Goal: Task Accomplishment & Management: Use online tool/utility

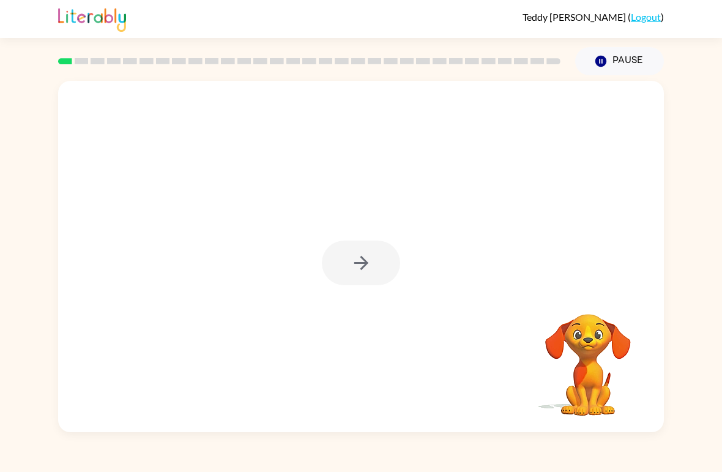
click at [374, 276] on div at bounding box center [361, 263] width 78 height 45
click at [371, 271] on div at bounding box center [361, 263] width 78 height 45
click at [452, 411] on div "Your browser must support playing .mp4 files to use Literably. Please try using…" at bounding box center [361, 256] width 606 height 351
click at [501, 365] on video "Your browser must support playing .mp4 files to use Literably. Please try using…" at bounding box center [588, 356] width 122 height 122
click at [501, 397] on video "Your browser must support playing .mp4 files to use Literably. Please try using…" at bounding box center [588, 356] width 122 height 122
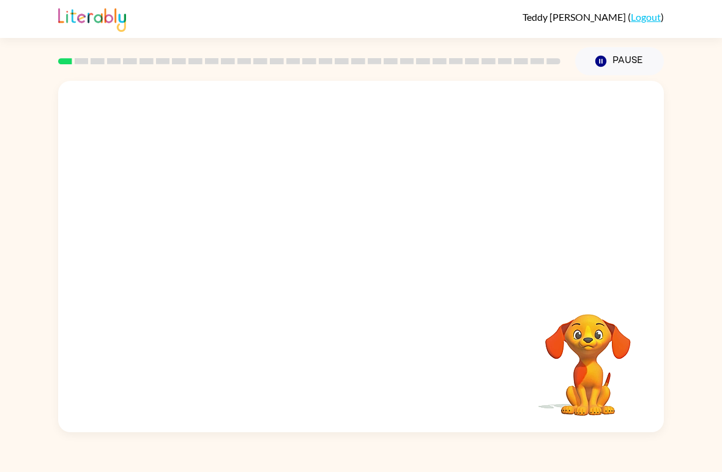
click at [501, 389] on video "Your browser must support playing .mp4 files to use Literably. Please try using…" at bounding box center [588, 356] width 122 height 122
click at [501, 416] on video "Your browser must support playing .mp4 files to use Literably. Please try using…" at bounding box center [588, 356] width 122 height 122
click at [501, 417] on div "Your browser must support playing .mp4 files to use Literably. Please try using…" at bounding box center [588, 356] width 122 height 122
click at [501, 67] on icon "Pause" at bounding box center [600, 60] width 13 height 13
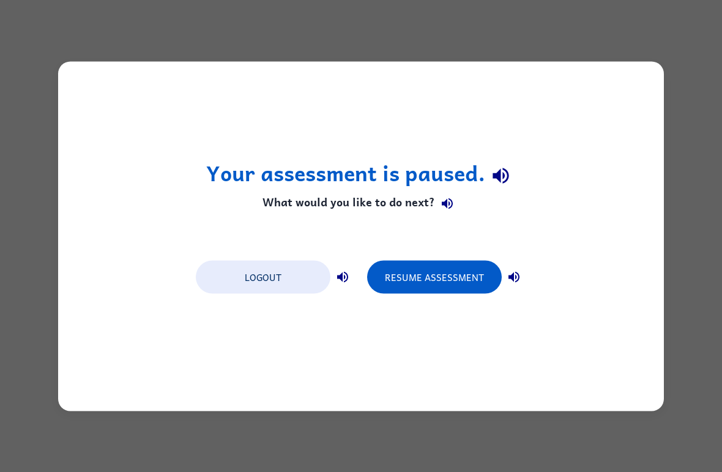
click at [460, 292] on button "Resume Assessment" at bounding box center [434, 276] width 135 height 33
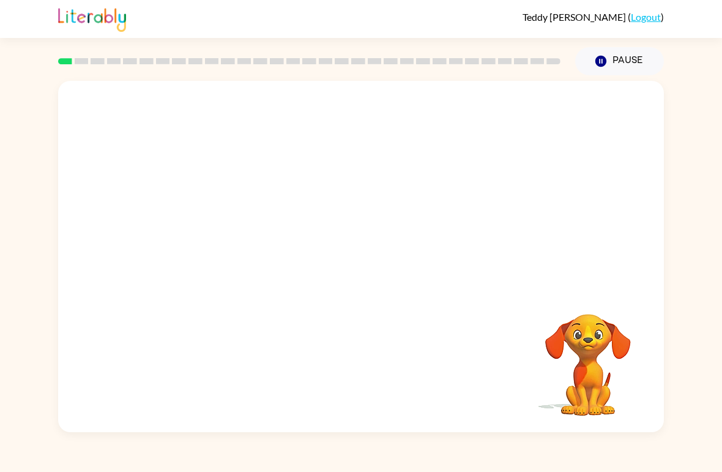
click at [501, 358] on video "Your browser must support playing .mp4 files to use Literably. Please try using…" at bounding box center [588, 356] width 122 height 122
click at [501, 386] on video "Your browser must support playing .mp4 files to use Literably. Please try using…" at bounding box center [588, 356] width 122 height 122
click at [501, 401] on video "Your browser must support playing .mp4 files to use Literably. Please try using…" at bounding box center [588, 356] width 122 height 122
click at [501, 335] on div "Your browser must support playing .mp4 files to use Literably. Please try using…" at bounding box center [361, 256] width 606 height 351
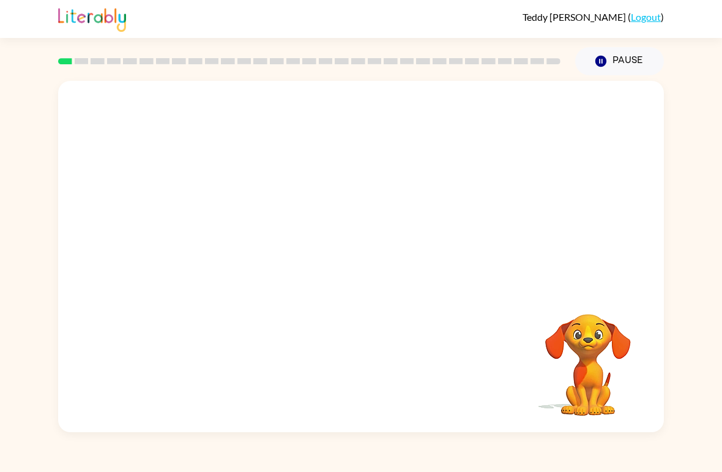
click at [501, 326] on div "Your browser must support playing .mp4 files to use Literably. Please try using…" at bounding box center [361, 256] width 606 height 351
click at [501, 316] on div "Your browser must support playing .mp4 files to use Literably. Please try using…" at bounding box center [361, 256] width 606 height 351
click at [138, 112] on div at bounding box center [361, 184] width 606 height 207
click at [151, 88] on div at bounding box center [361, 184] width 606 height 207
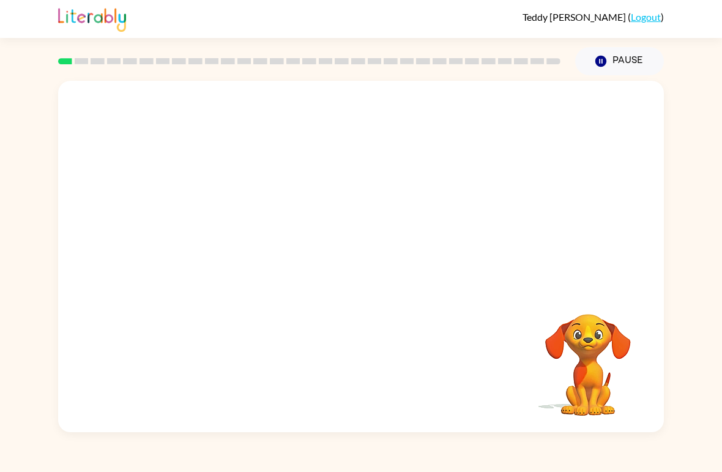
click at [501, 383] on video "Your browser must support playing .mp4 files to use Literably. Please try using…" at bounding box center [588, 356] width 122 height 122
click at [501, 387] on video "Your browser must support playing .mp4 files to use Literably. Please try using…" at bounding box center [588, 356] width 122 height 122
click at [367, 3] on div "[PERSON_NAME] ( Logout )" at bounding box center [361, 19] width 606 height 38
click at [501, 61] on button "Pause Pause" at bounding box center [619, 61] width 89 height 28
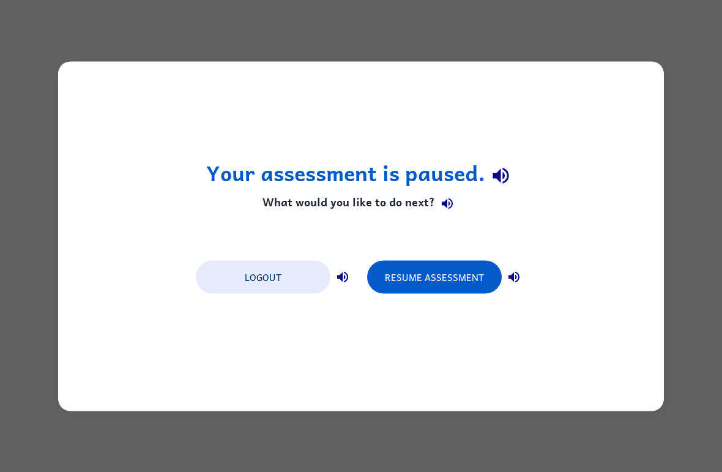
click at [428, 272] on button "Resume Assessment" at bounding box center [434, 276] width 135 height 33
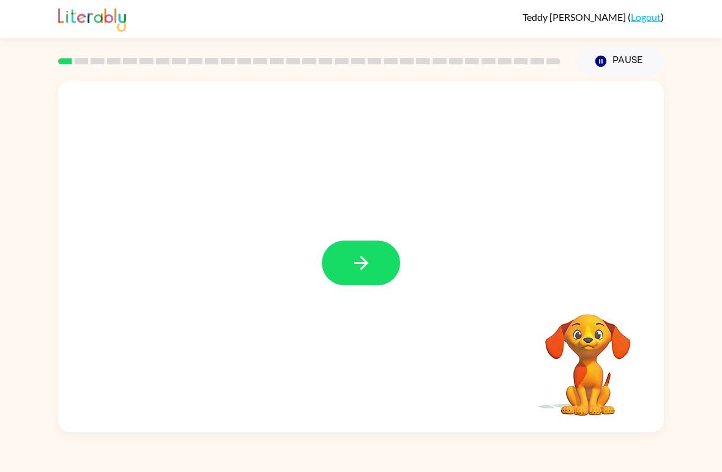
click at [349, 267] on button "button" at bounding box center [361, 263] width 78 height 45
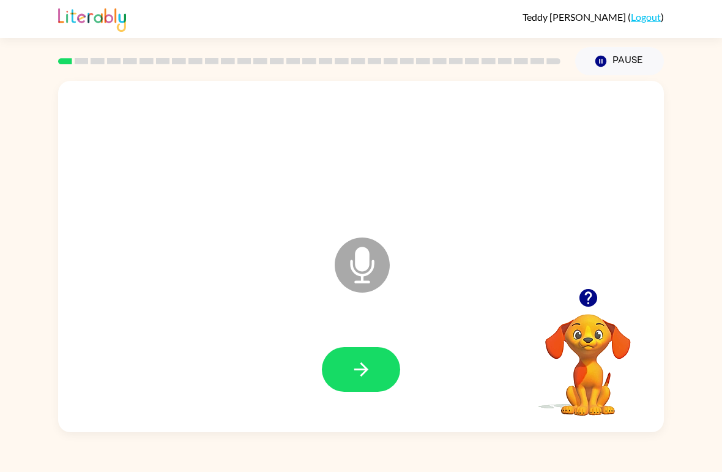
click at [501, 65] on button "Pause Pause" at bounding box center [619, 61] width 89 height 28
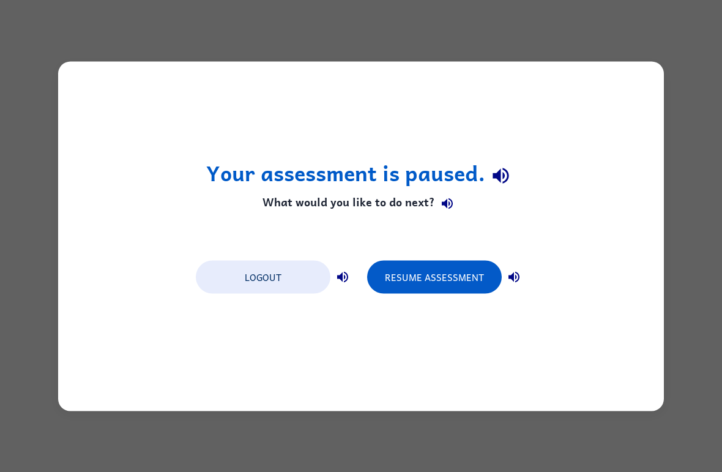
click at [455, 281] on button "Resume Assessment" at bounding box center [434, 276] width 135 height 33
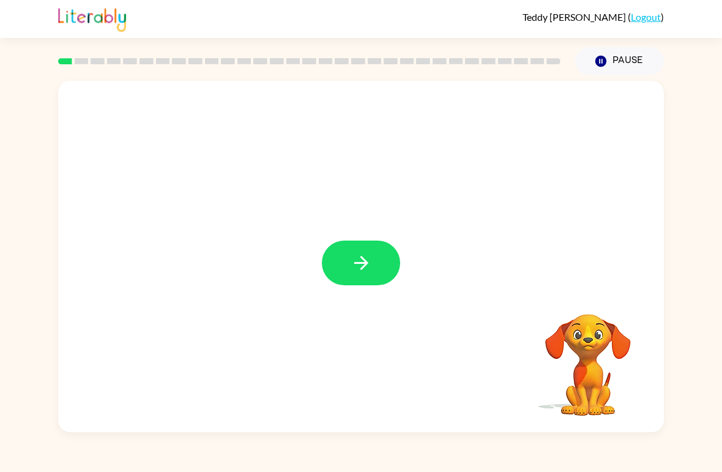
click at [355, 274] on icon "button" at bounding box center [361, 262] width 21 height 21
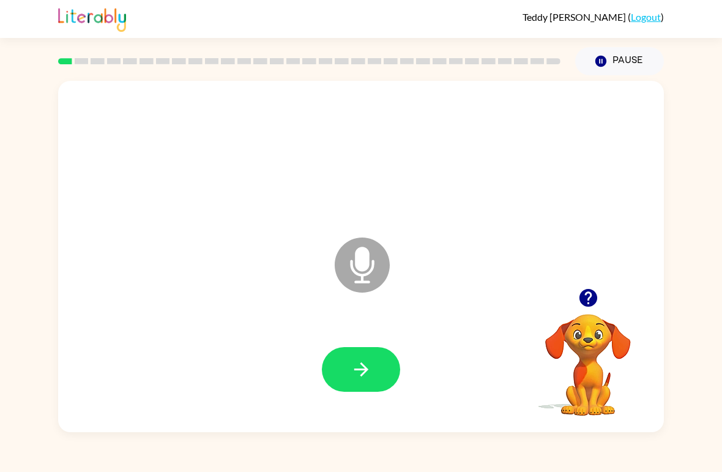
click at [362, 371] on icon "button" at bounding box center [361, 369] width 21 height 21
click at [362, 371] on icon "button" at bounding box center [361, 369] width 14 height 14
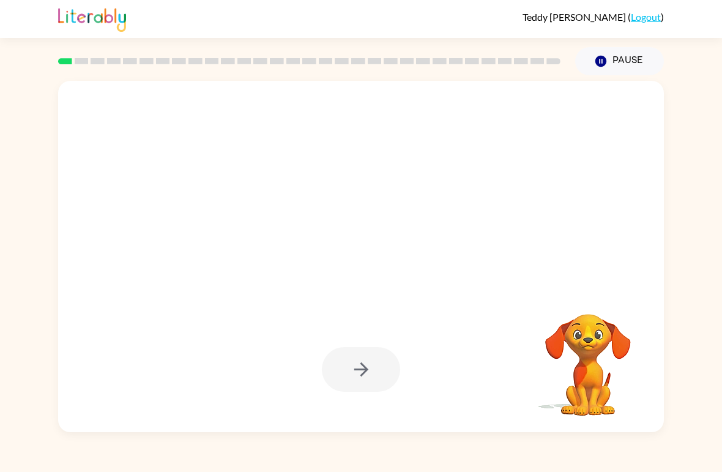
click at [360, 382] on div at bounding box center [361, 369] width 78 height 45
click at [501, 382] on video "Your browser must support playing .mp4 files to use Literably. Please try using…" at bounding box center [588, 356] width 122 height 122
click at [501, 389] on video "Your browser must support playing .mp4 files to use Literably. Please try using…" at bounding box center [588, 356] width 122 height 122
click at [501, 392] on video "Your browser must support playing .mp4 files to use Literably. Please try using…" at bounding box center [588, 356] width 122 height 122
click at [367, 370] on div at bounding box center [361, 369] width 78 height 45
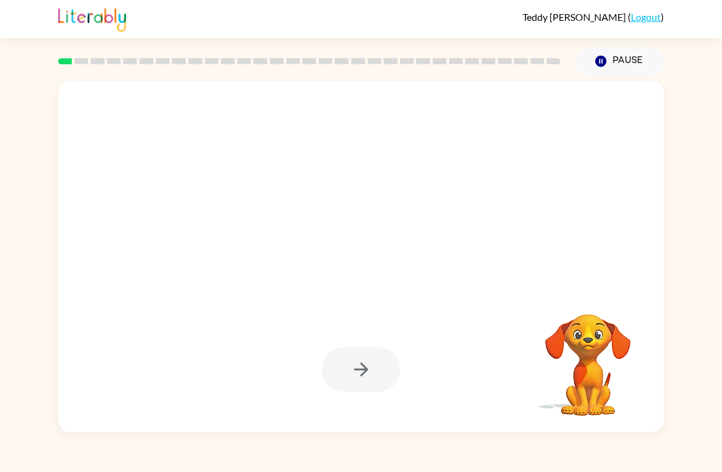
click at [501, 390] on video "Your browser must support playing .mp4 files to use Literably. Please try using…" at bounding box center [588, 356] width 122 height 122
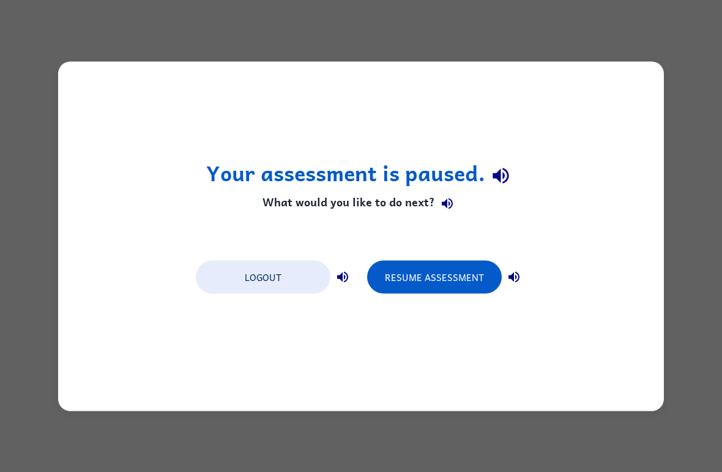
click at [291, 271] on button "Logout" at bounding box center [263, 276] width 135 height 33
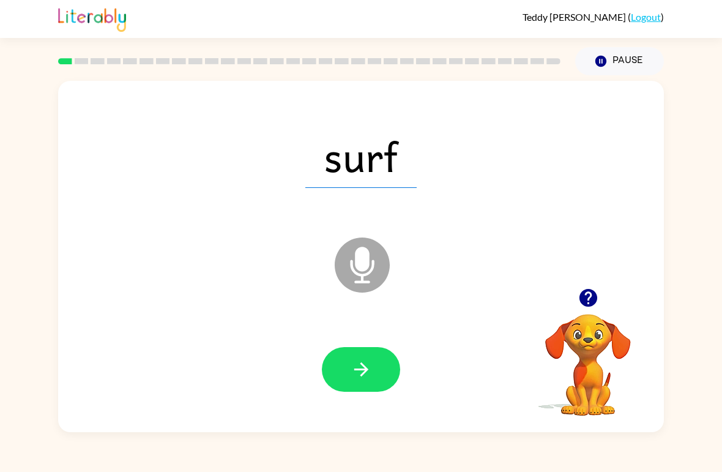
click at [384, 382] on button "button" at bounding box center [361, 369] width 78 height 45
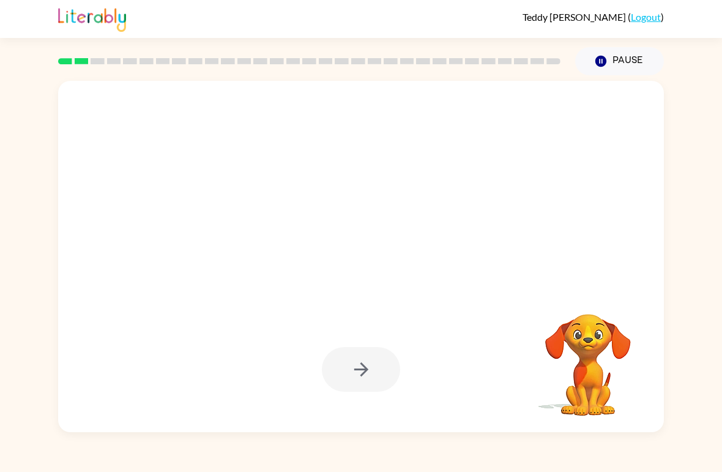
click at [624, 391] on video "Your browser must support playing .mp4 files to use Literably. Please try using…" at bounding box center [588, 356] width 122 height 122
click at [597, 381] on video "Your browser must support playing .mp4 files to use Literably. Please try using…" at bounding box center [588, 356] width 122 height 122
click at [596, 381] on video "Your browser must support playing .mp4 files to use Literably. Please try using…" at bounding box center [588, 356] width 122 height 122
click at [599, 383] on video "Your browser must support playing .mp4 files to use Literably. Please try using…" at bounding box center [588, 356] width 122 height 122
click at [608, 390] on video "Your browser must support playing .mp4 files to use Literably. Please try using…" at bounding box center [588, 356] width 122 height 122
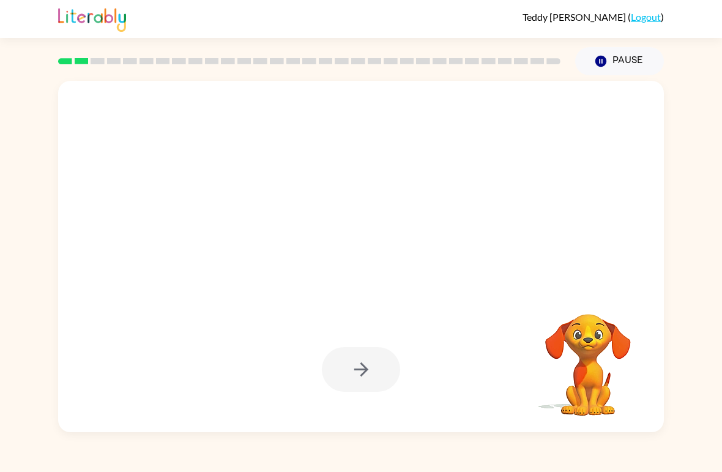
click at [608, 390] on video "Your browser must support playing .mp4 files to use Literably. Please try using…" at bounding box center [588, 356] width 122 height 122
click at [597, 382] on video "Your browser must support playing .mp4 files to use Literably. Please try using…" at bounding box center [588, 356] width 122 height 122
click at [367, 377] on div at bounding box center [361, 369] width 78 height 45
click at [603, 66] on icon "button" at bounding box center [601, 61] width 11 height 11
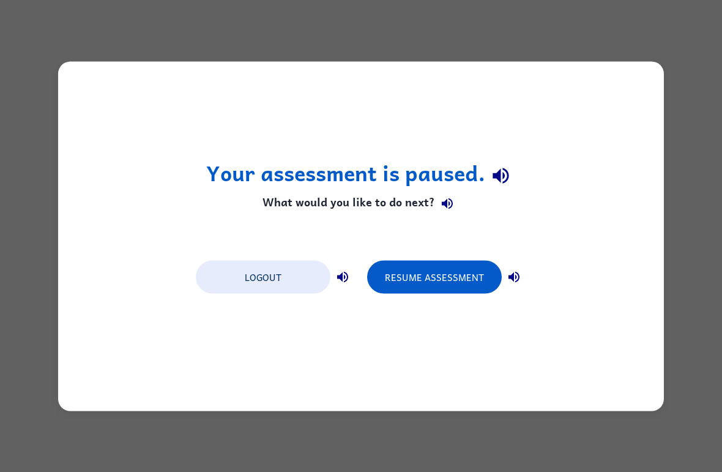
click at [470, 276] on button "Resume Assessment" at bounding box center [434, 276] width 135 height 33
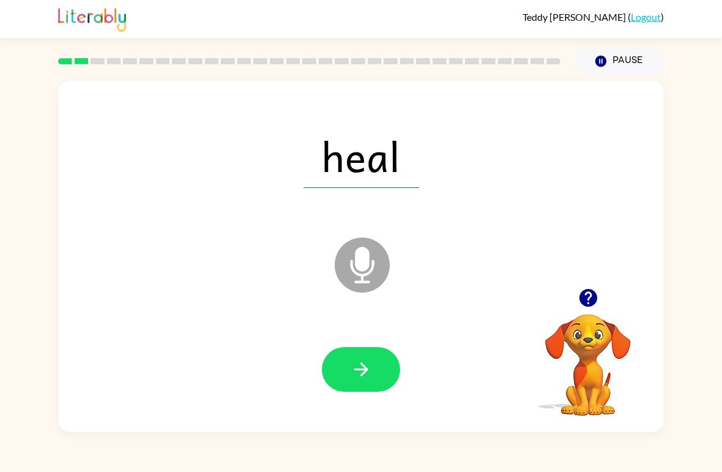
click at [365, 266] on icon "Microphone The Microphone is here when it is your turn to talk" at bounding box center [424, 280] width 184 height 92
click at [364, 374] on icon "button" at bounding box center [361, 369] width 14 height 14
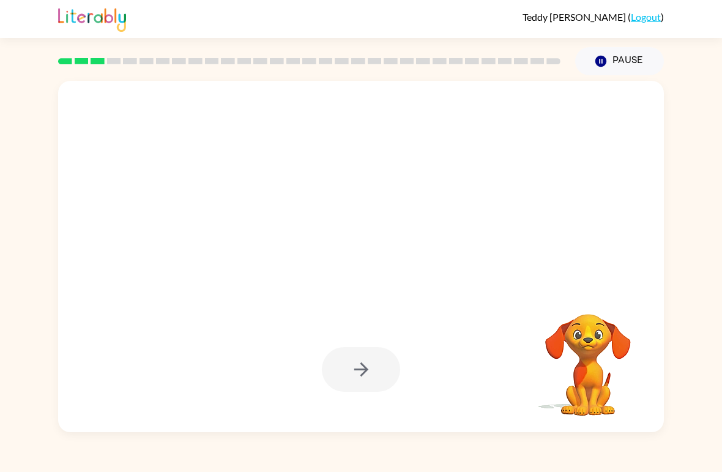
click at [609, 64] on button "Pause Pause" at bounding box center [619, 61] width 89 height 28
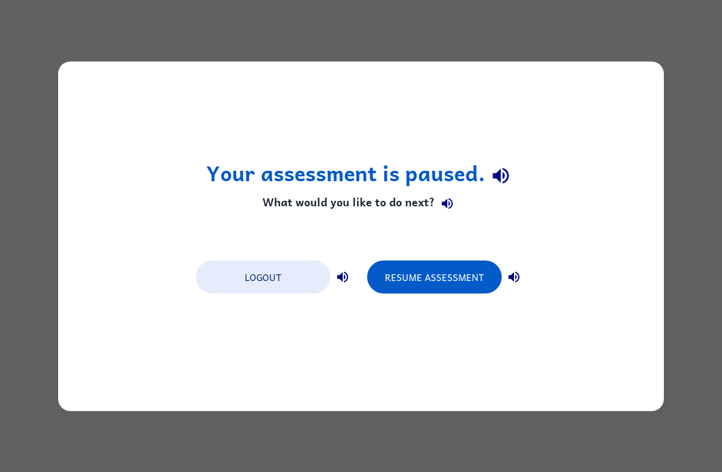
click at [462, 285] on button "Resume Assessment" at bounding box center [434, 276] width 135 height 33
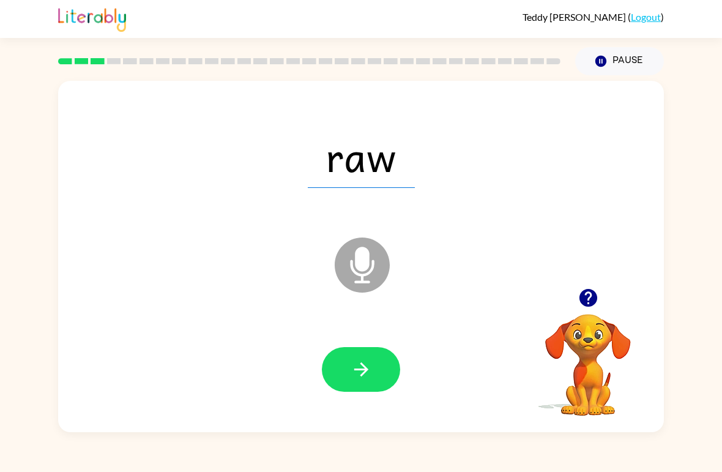
click at [371, 367] on icon "button" at bounding box center [361, 369] width 21 height 21
click at [346, 382] on button "button" at bounding box center [361, 369] width 78 height 45
click at [368, 379] on icon "button" at bounding box center [361, 369] width 21 height 21
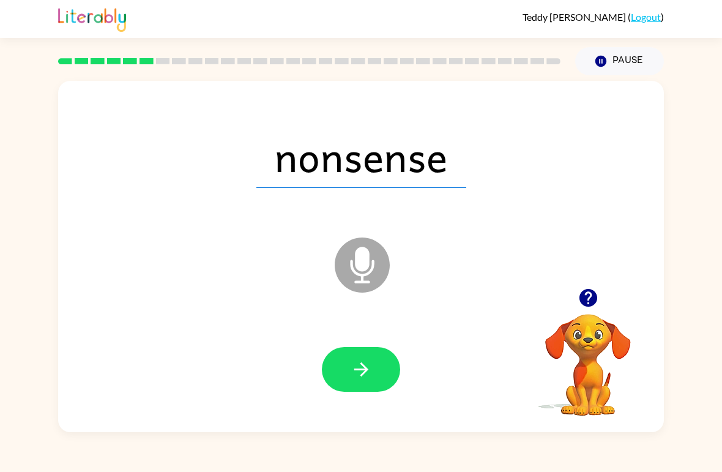
click at [360, 373] on icon "button" at bounding box center [361, 369] width 21 height 21
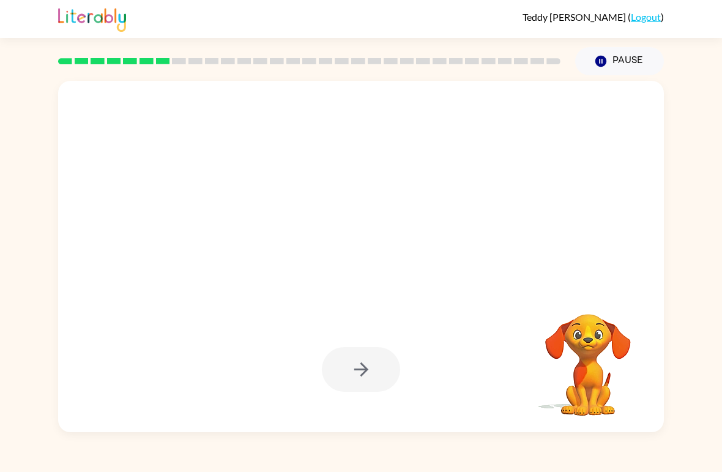
click at [602, 67] on icon "button" at bounding box center [601, 61] width 11 height 11
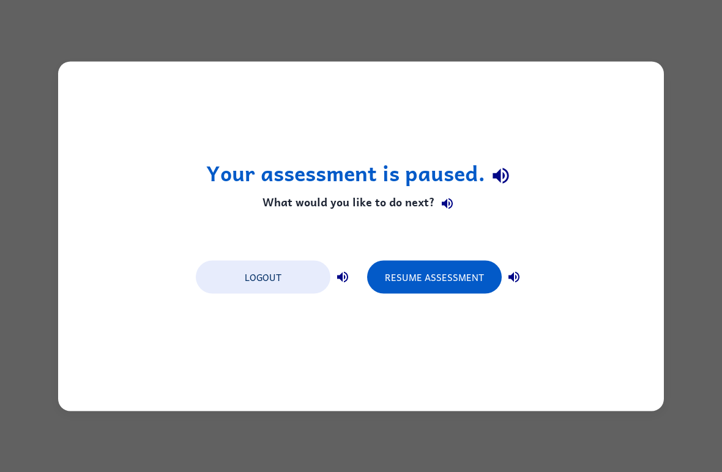
click at [461, 280] on button "Resume Assessment" at bounding box center [434, 276] width 135 height 33
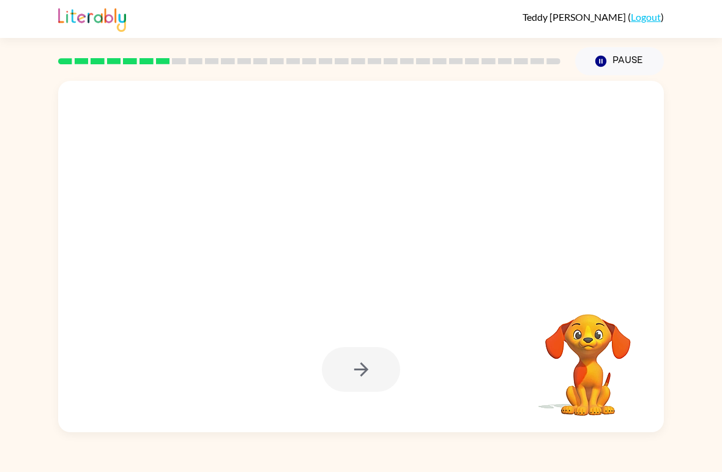
click at [606, 65] on icon "Pause" at bounding box center [600, 60] width 13 height 13
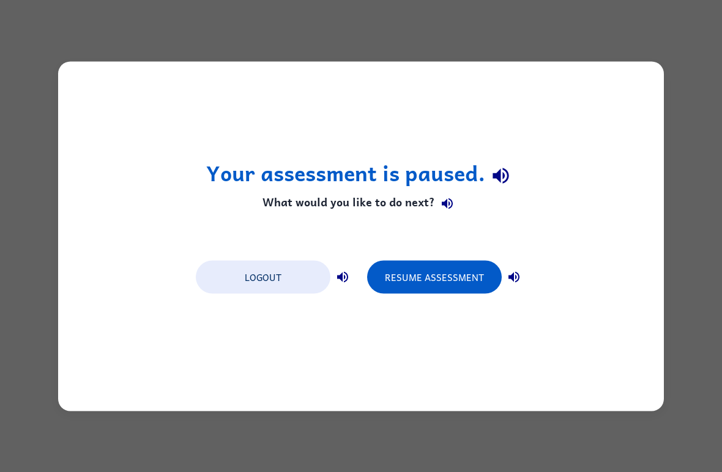
click at [457, 277] on button "Resume Assessment" at bounding box center [434, 276] width 135 height 33
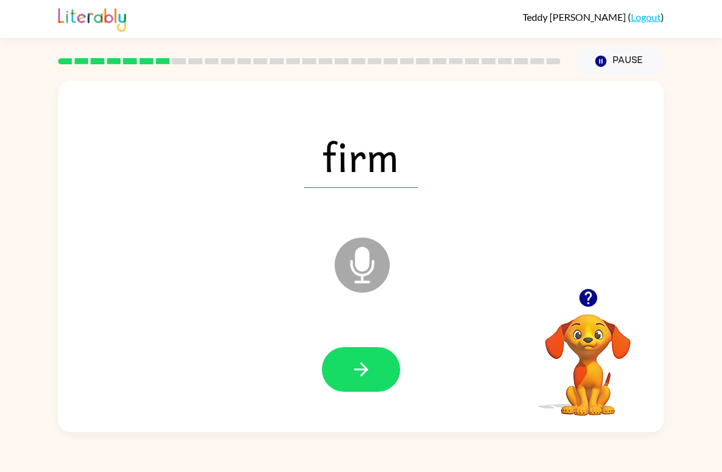
click at [365, 373] on icon "button" at bounding box center [361, 369] width 14 height 14
click at [368, 371] on icon "button" at bounding box center [361, 369] width 21 height 21
click at [371, 370] on icon "button" at bounding box center [361, 369] width 21 height 21
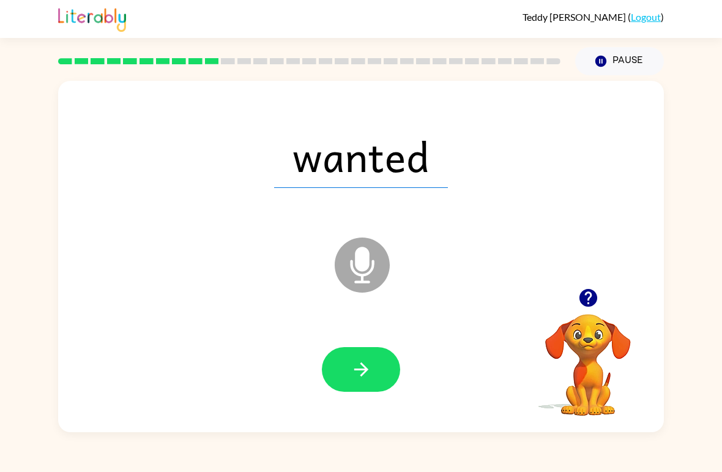
click at [365, 374] on icon "button" at bounding box center [361, 369] width 21 height 21
click at [359, 374] on icon "button" at bounding box center [361, 369] width 21 height 21
click at [359, 368] on icon "button" at bounding box center [361, 369] width 21 height 21
click at [359, 366] on icon "button" at bounding box center [361, 369] width 21 height 21
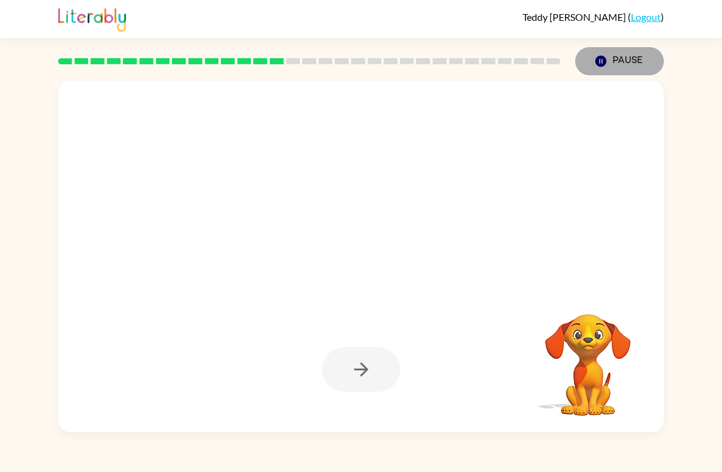
click at [603, 58] on icon "button" at bounding box center [601, 61] width 11 height 11
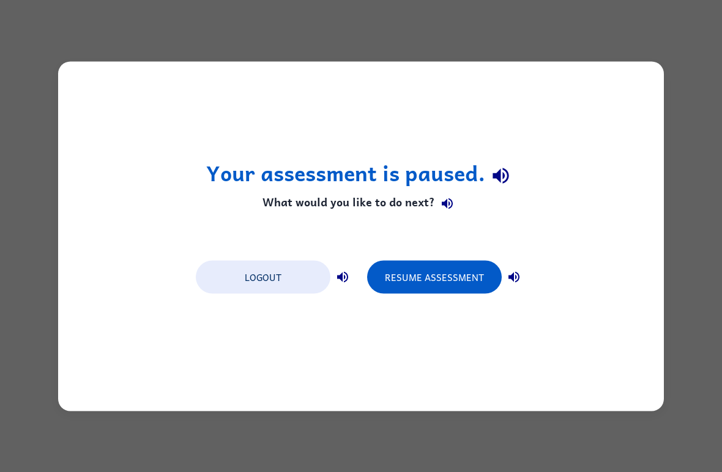
click at [472, 275] on button "Resume Assessment" at bounding box center [434, 276] width 135 height 33
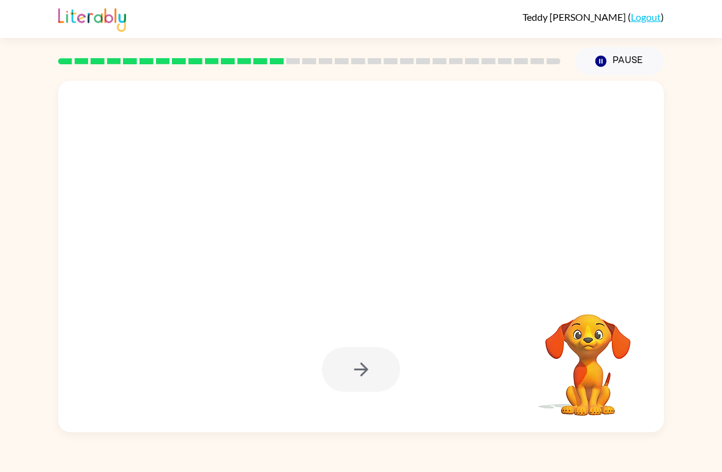
click at [607, 64] on icon "Pause" at bounding box center [600, 60] width 13 height 13
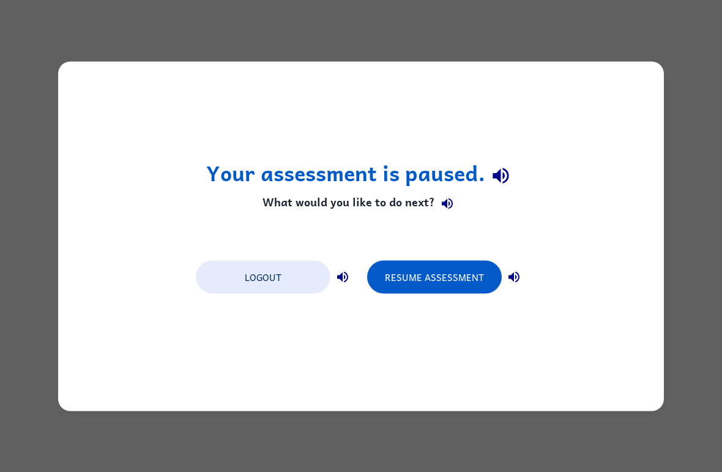
click at [458, 277] on button "Resume Assessment" at bounding box center [434, 276] width 135 height 33
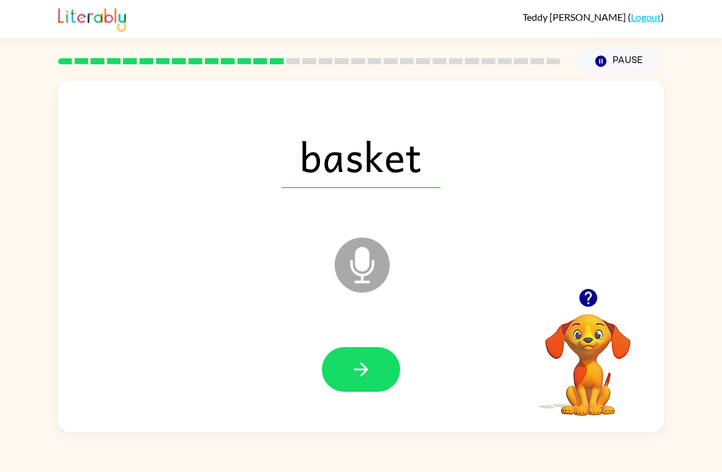
click at [357, 378] on icon "button" at bounding box center [361, 369] width 21 height 21
click at [388, 369] on button "button" at bounding box center [361, 369] width 78 height 45
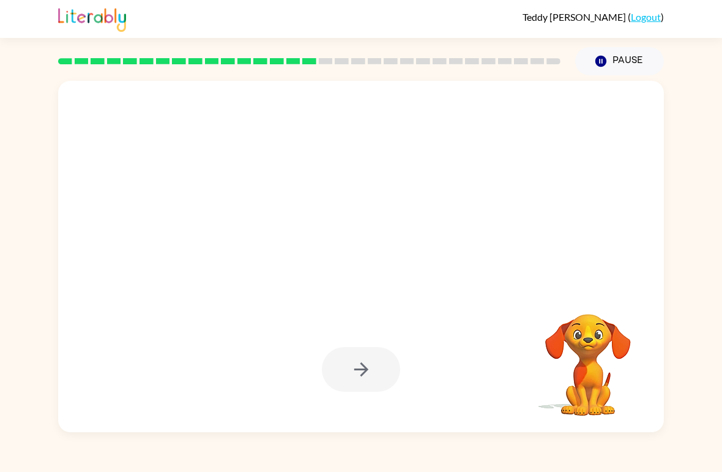
click at [605, 69] on button "Pause Pause" at bounding box center [619, 61] width 89 height 28
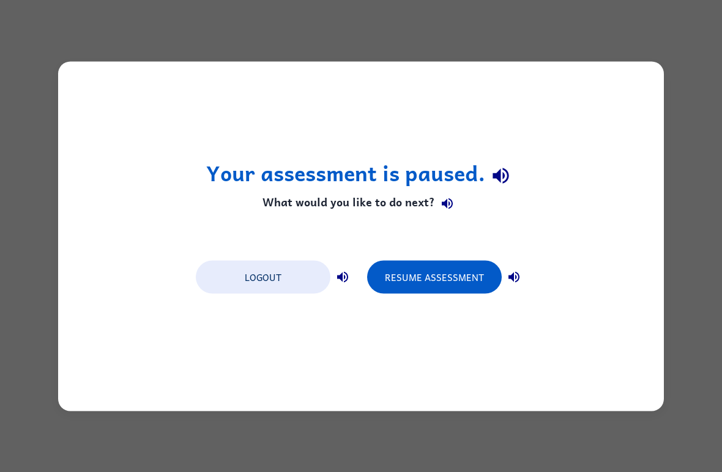
click at [469, 274] on button "Resume Assessment" at bounding box center [434, 276] width 135 height 33
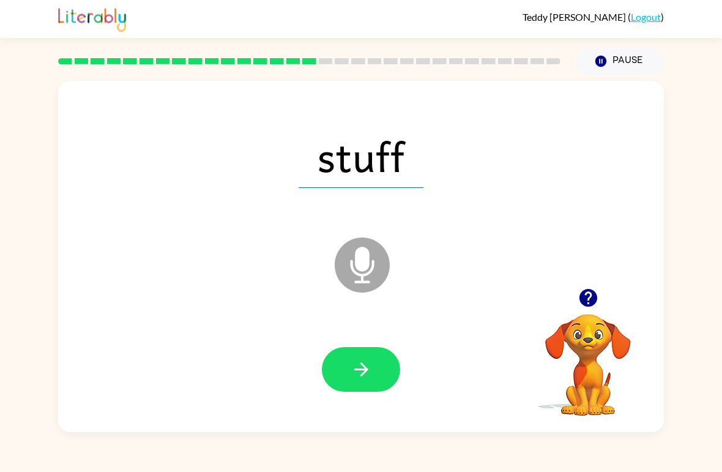
click at [354, 374] on icon "button" at bounding box center [361, 369] width 21 height 21
click at [362, 377] on icon "button" at bounding box center [361, 369] width 21 height 21
click at [354, 367] on icon "button" at bounding box center [361, 369] width 21 height 21
click at [373, 368] on button "button" at bounding box center [361, 369] width 78 height 45
click at [377, 367] on button "button" at bounding box center [361, 369] width 78 height 45
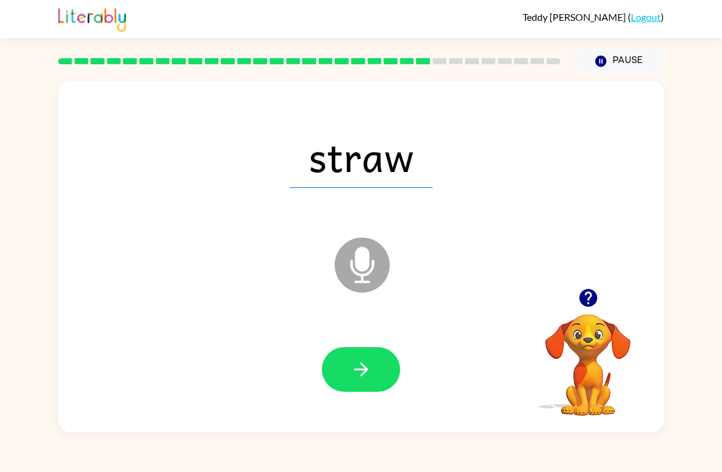
click at [355, 373] on icon "button" at bounding box center [361, 369] width 21 height 21
click at [346, 372] on button "button" at bounding box center [361, 369] width 78 height 45
click at [367, 365] on icon "button" at bounding box center [361, 369] width 21 height 21
click at [360, 373] on icon "button" at bounding box center [361, 369] width 21 height 21
click at [367, 376] on icon "button" at bounding box center [361, 369] width 21 height 21
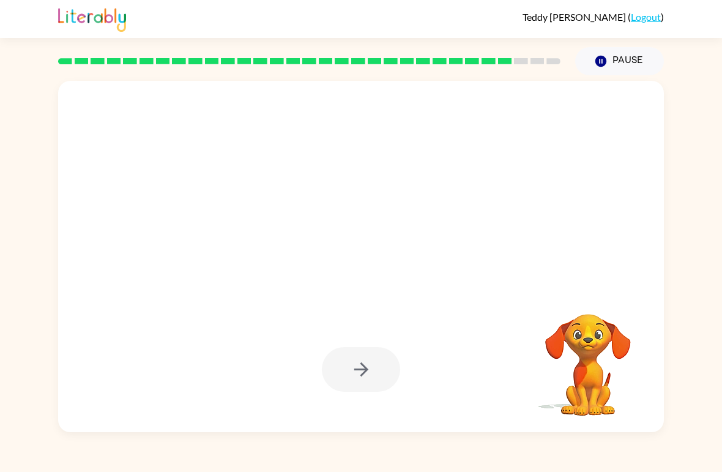
click at [602, 67] on icon "button" at bounding box center [601, 61] width 11 height 11
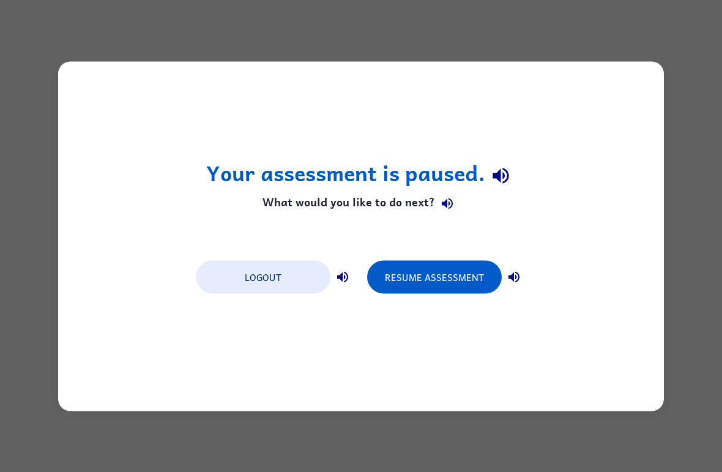
click at [459, 288] on button "Resume Assessment" at bounding box center [434, 276] width 135 height 33
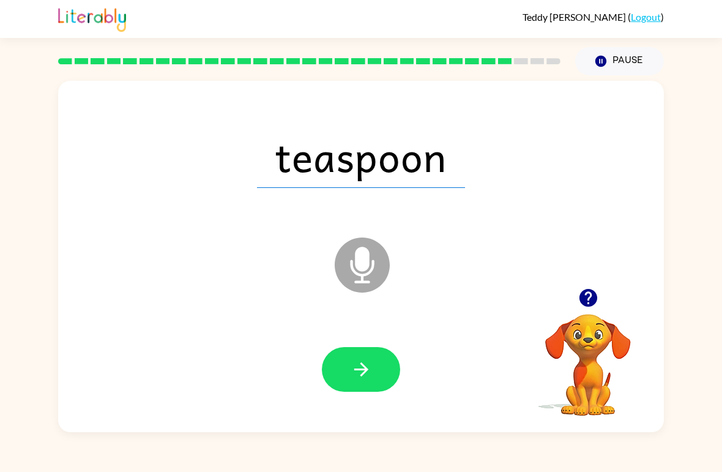
click at [376, 359] on button "button" at bounding box center [361, 369] width 78 height 45
click at [367, 379] on icon "button" at bounding box center [361, 369] width 21 height 21
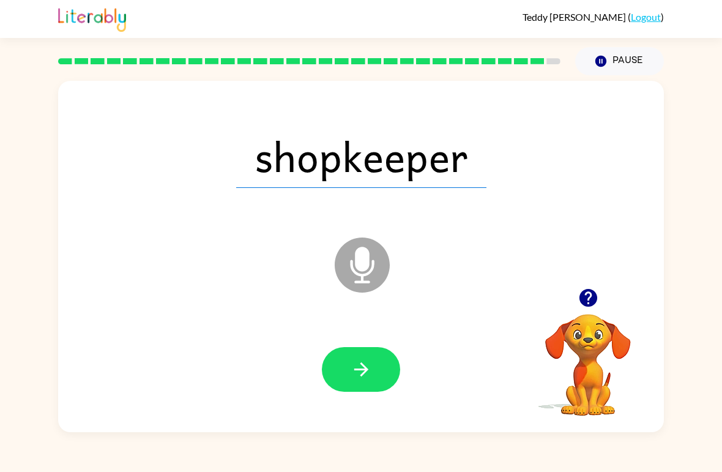
click at [359, 366] on icon "button" at bounding box center [361, 369] width 21 height 21
